Goal: Navigation & Orientation: Find specific page/section

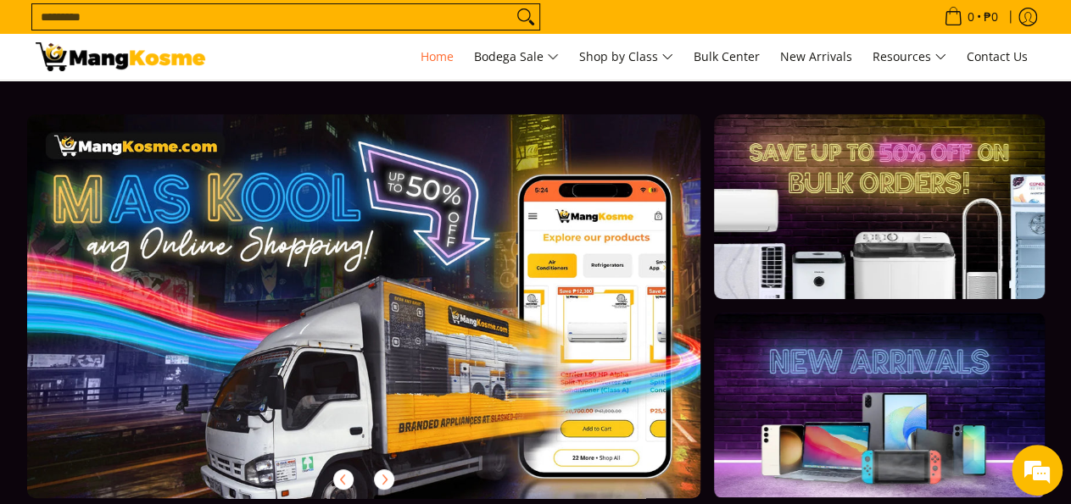
scroll to position [0, 673]
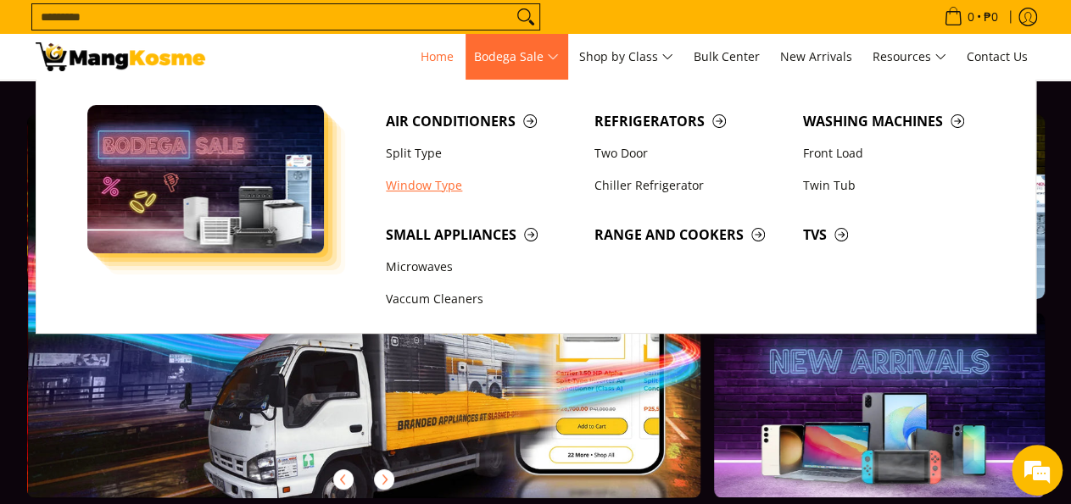
click at [421, 186] on link "Window Type" at bounding box center [481, 186] width 209 height 32
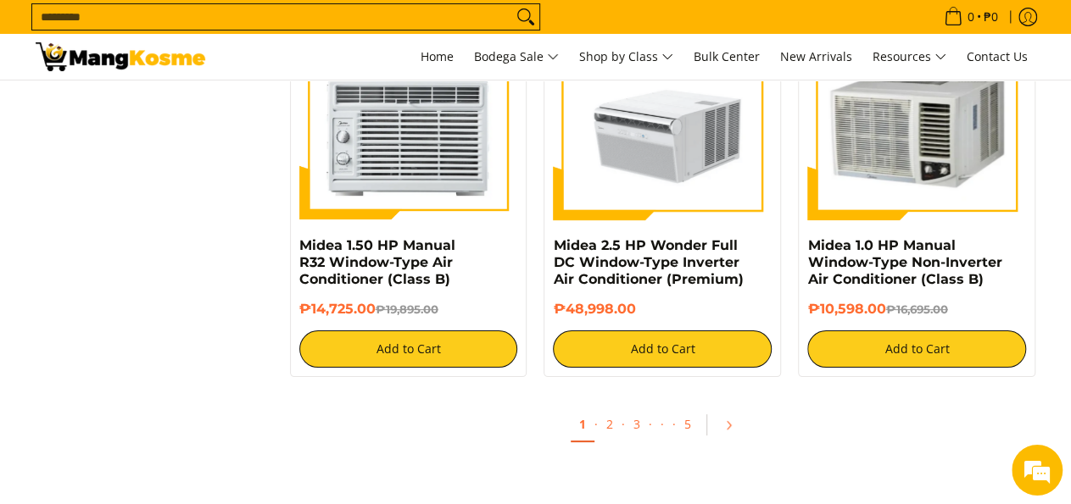
scroll to position [3262, 0]
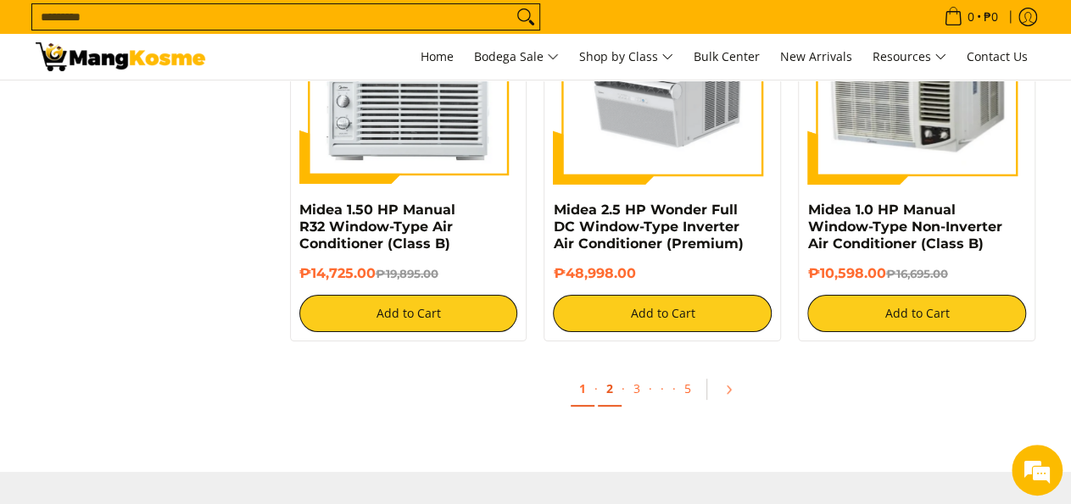
click at [611, 395] on link "2" at bounding box center [610, 389] width 24 height 35
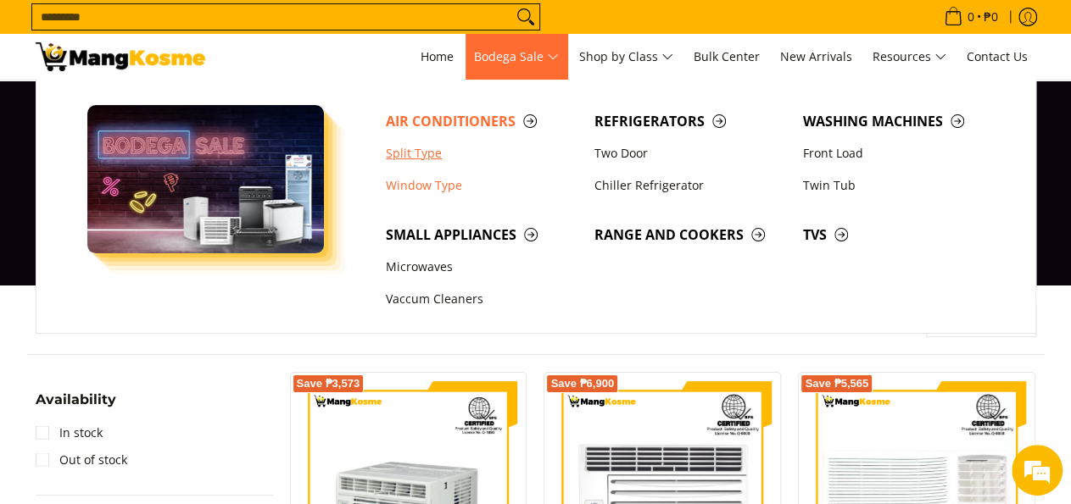
click at [419, 159] on link "Split Type" at bounding box center [481, 153] width 209 height 32
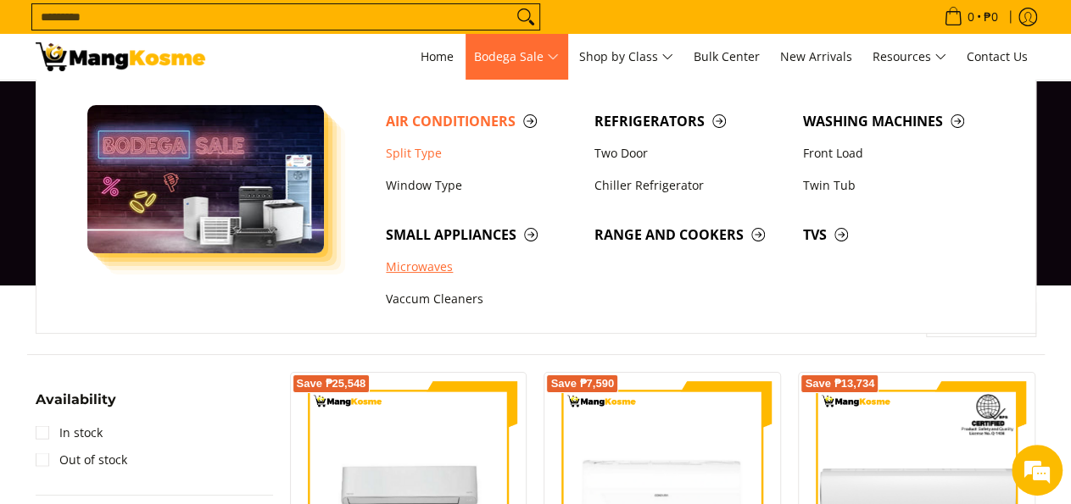
click at [397, 266] on link "Microwaves" at bounding box center [481, 267] width 209 height 32
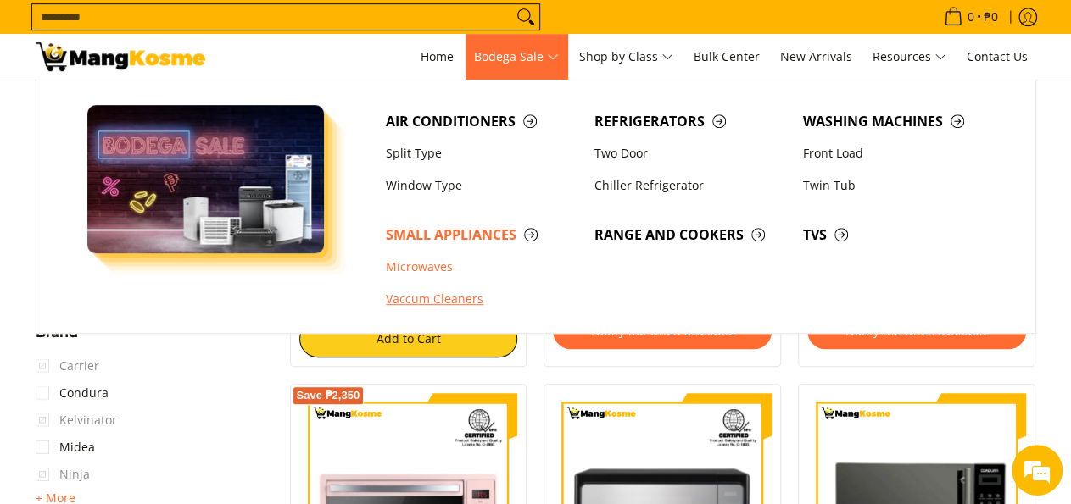
click at [437, 295] on link "Vaccum Cleaners" at bounding box center [481, 300] width 209 height 32
